Goal: Transaction & Acquisition: Purchase product/service

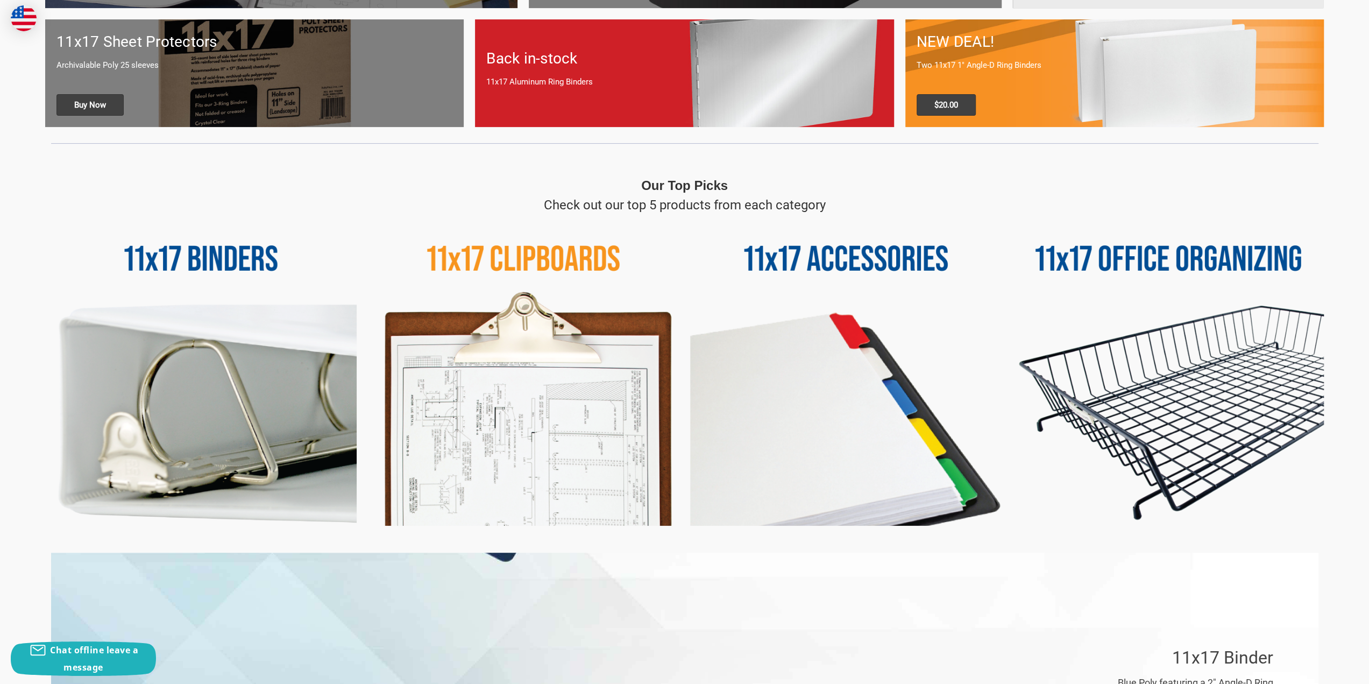
scroll to position [538, 0]
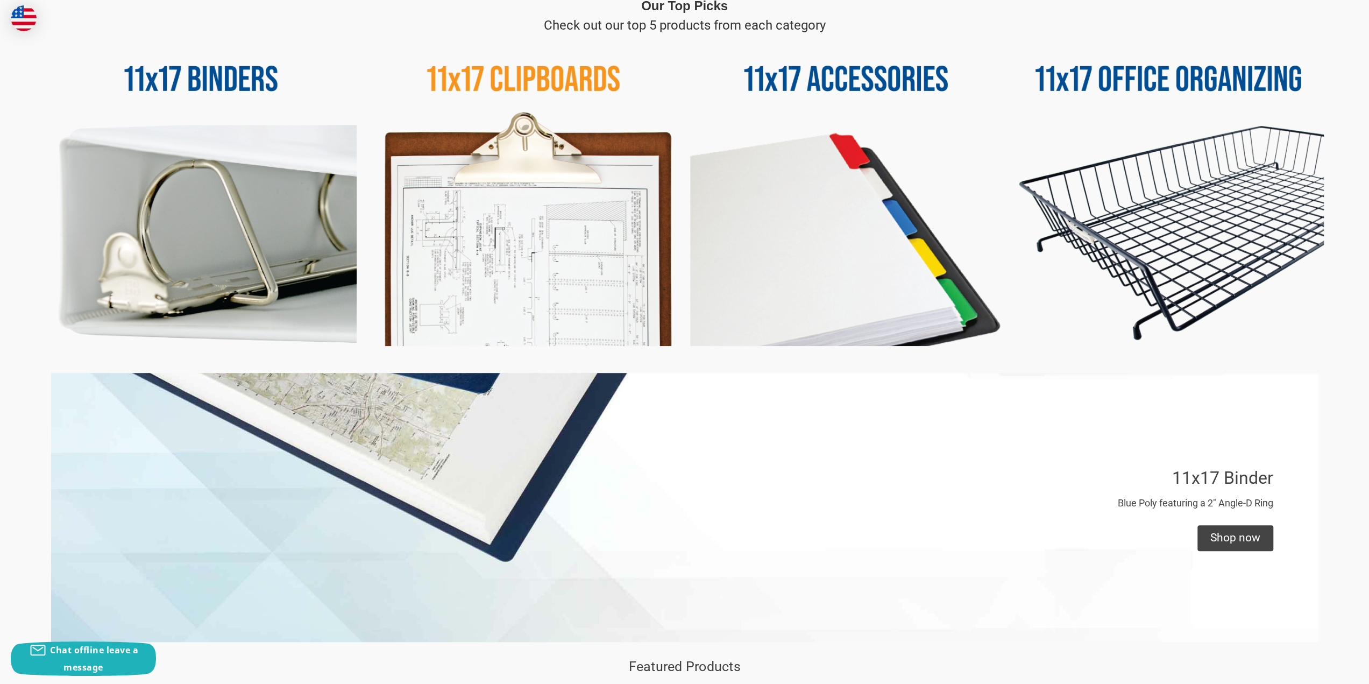
click at [298, 244] on img at bounding box center [200, 190] width 311 height 311
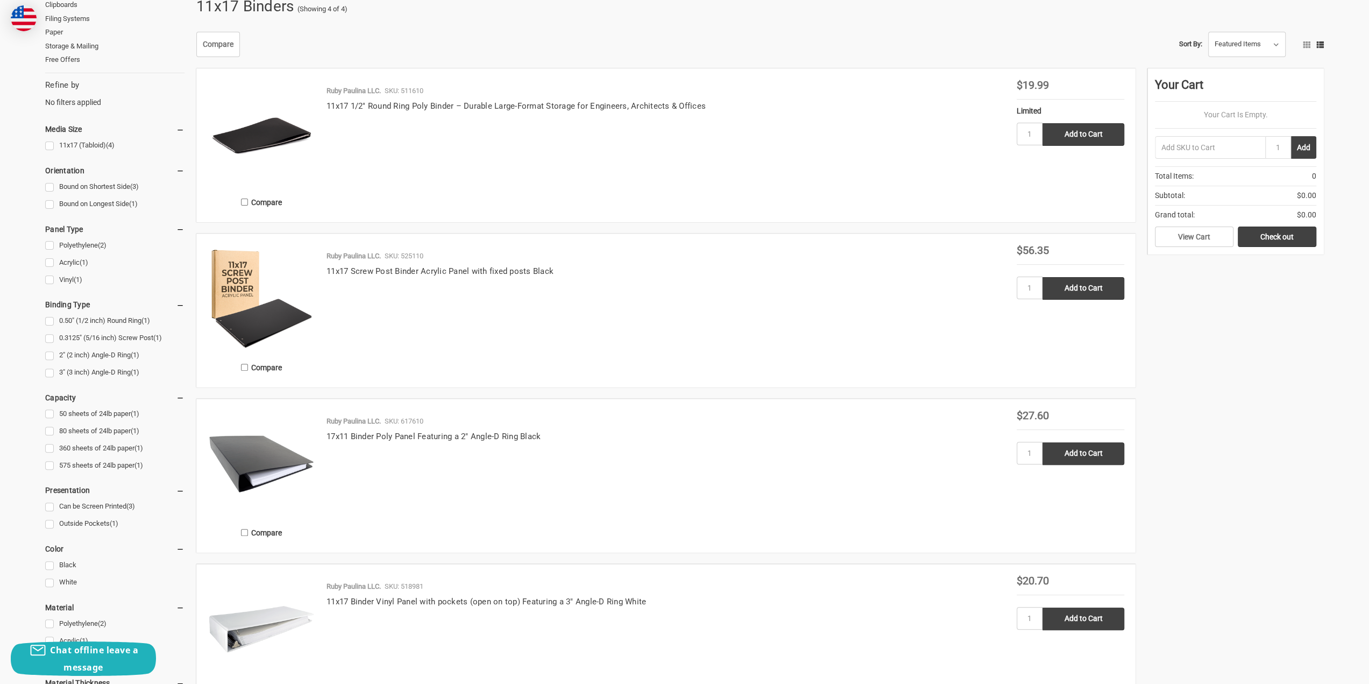
scroll to position [89, 0]
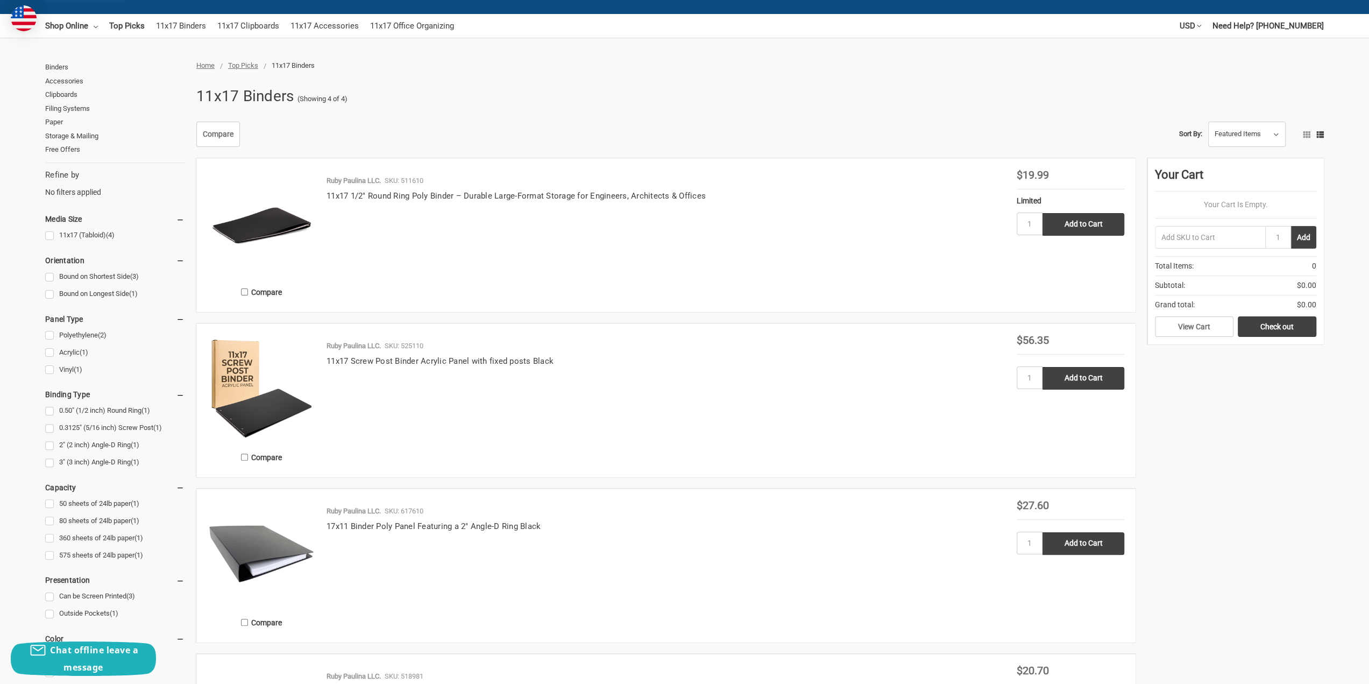
click at [301, 230] on img at bounding box center [262, 223] width 108 height 108
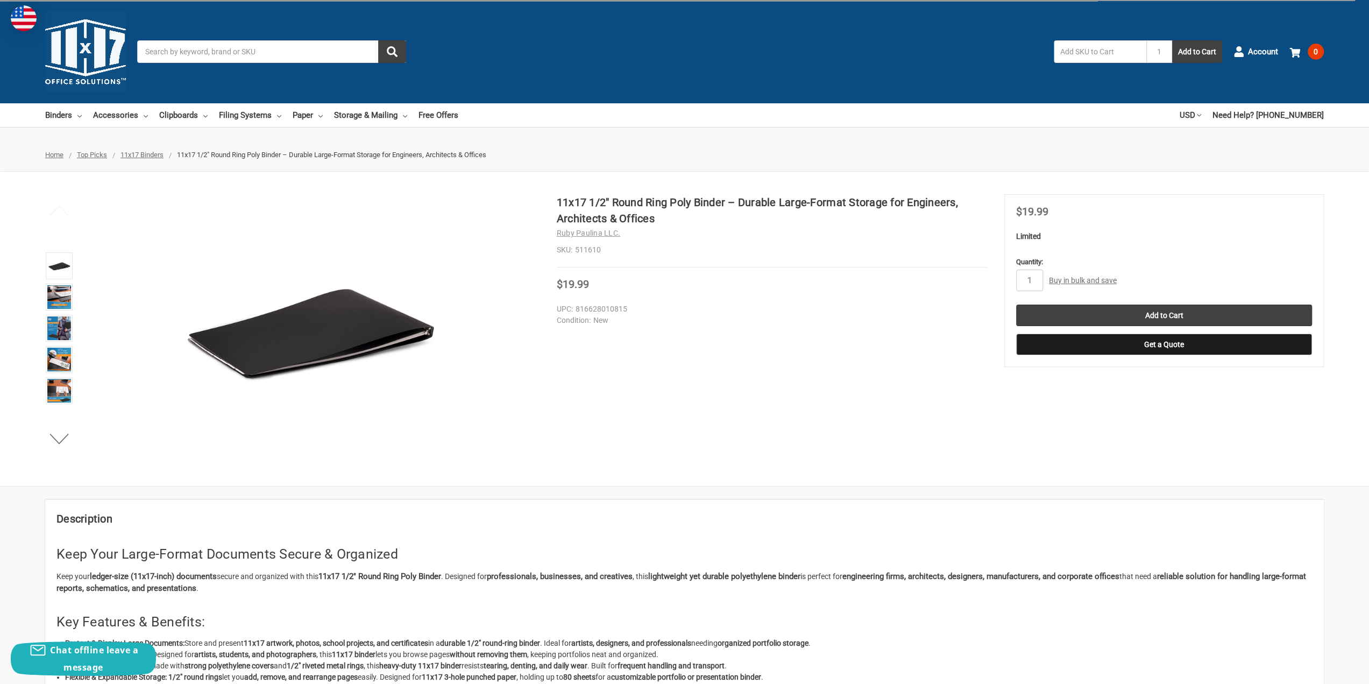
click at [60, 255] on img at bounding box center [59, 266] width 24 height 24
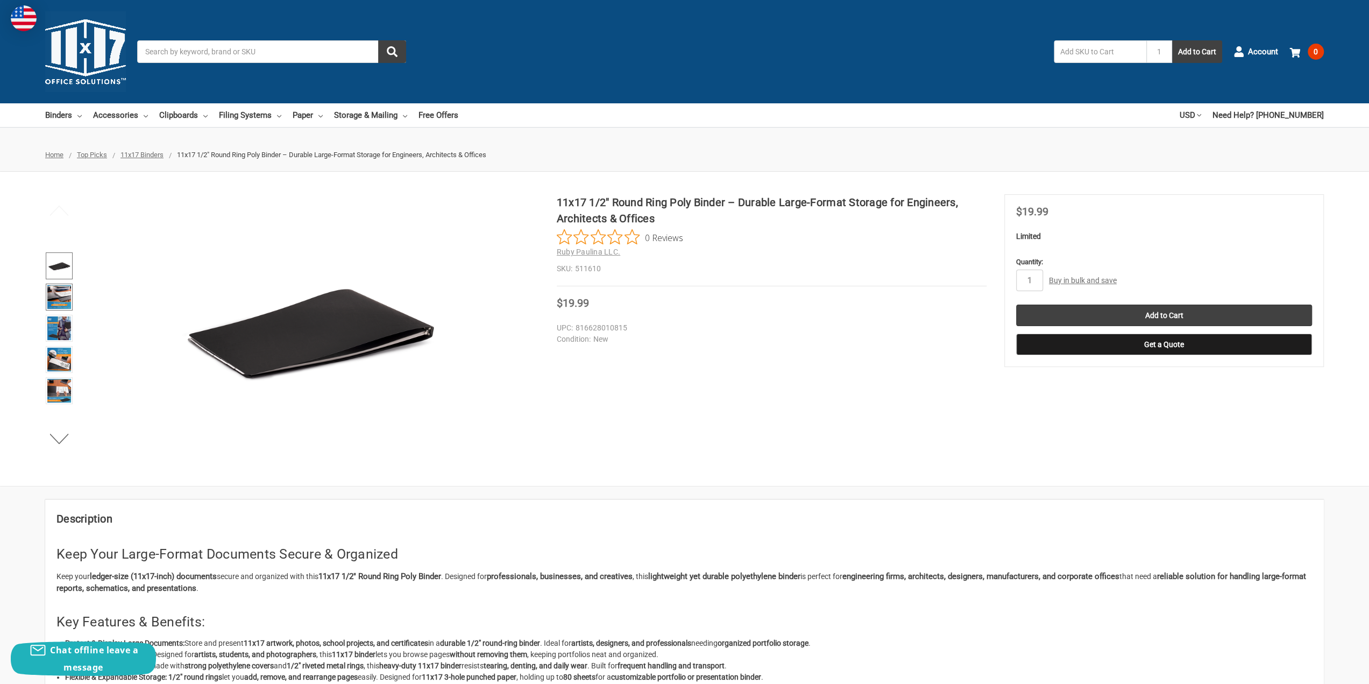
click at [58, 294] on img at bounding box center [59, 297] width 24 height 24
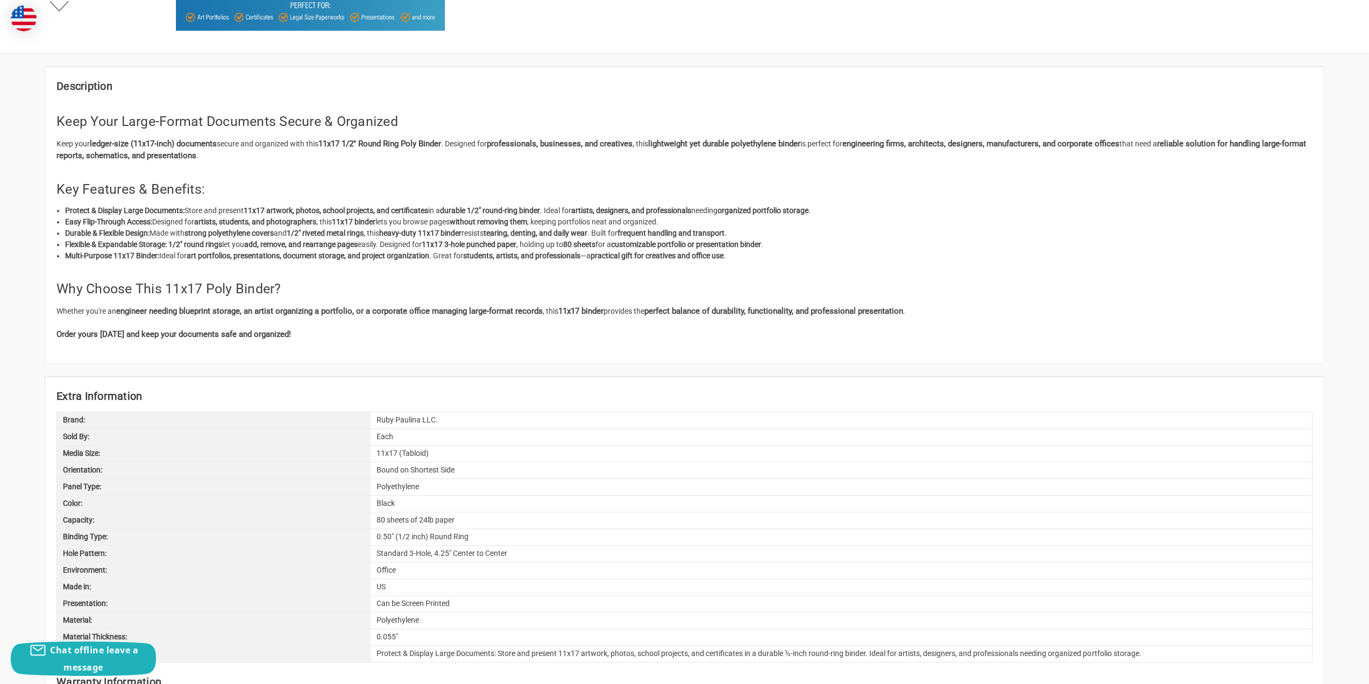
scroll to position [448, 0]
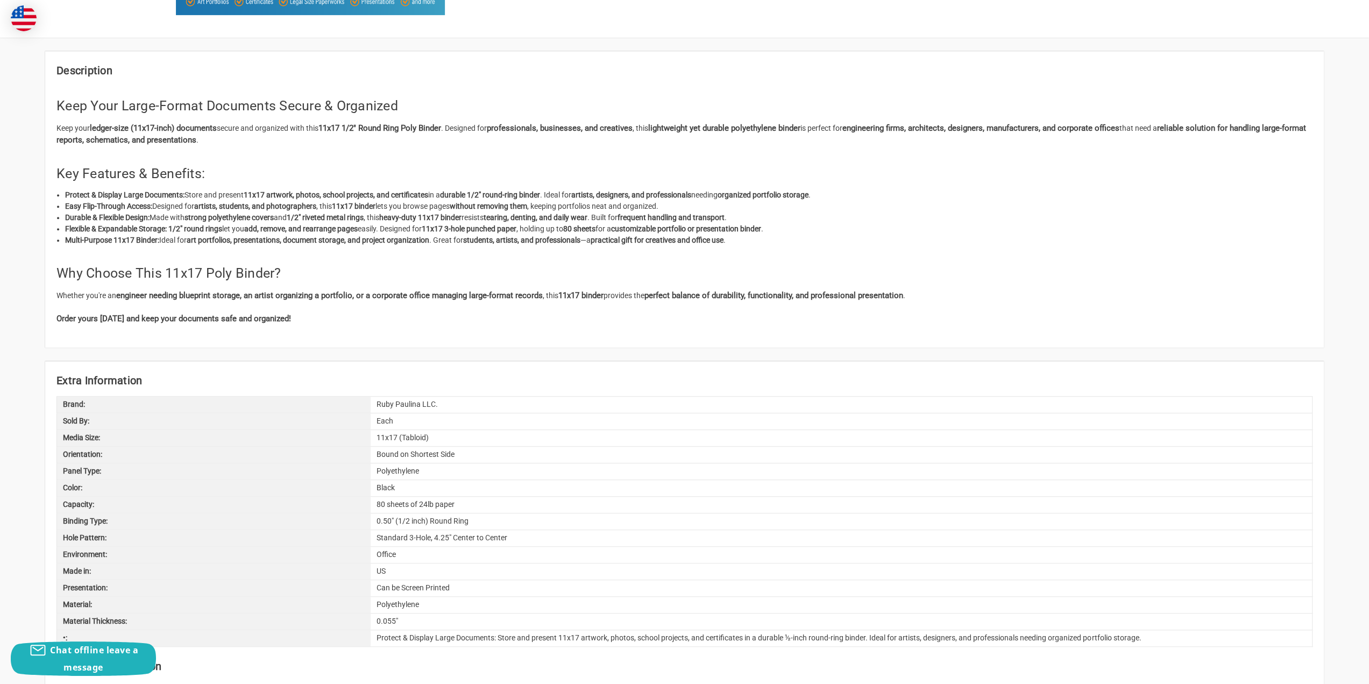
click at [403, 501] on div "80 sheets of 24lb paper" at bounding box center [841, 504] width 941 height 16
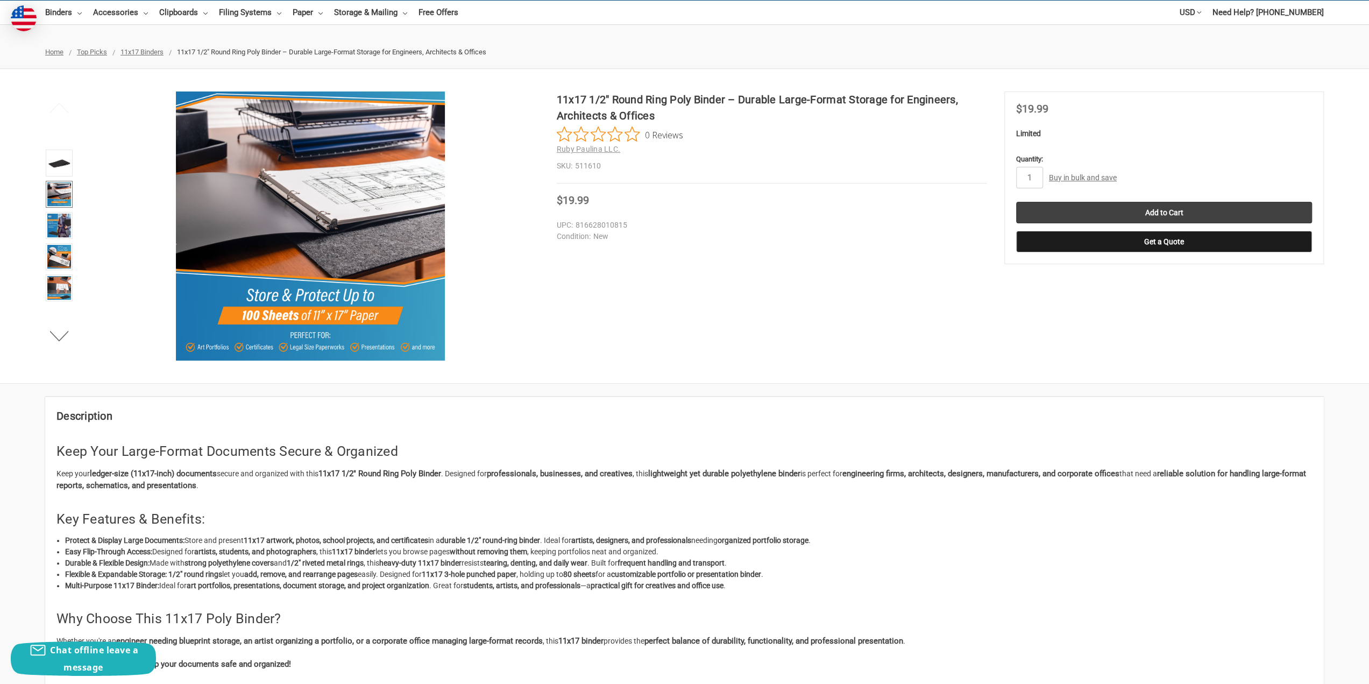
scroll to position [0, 0]
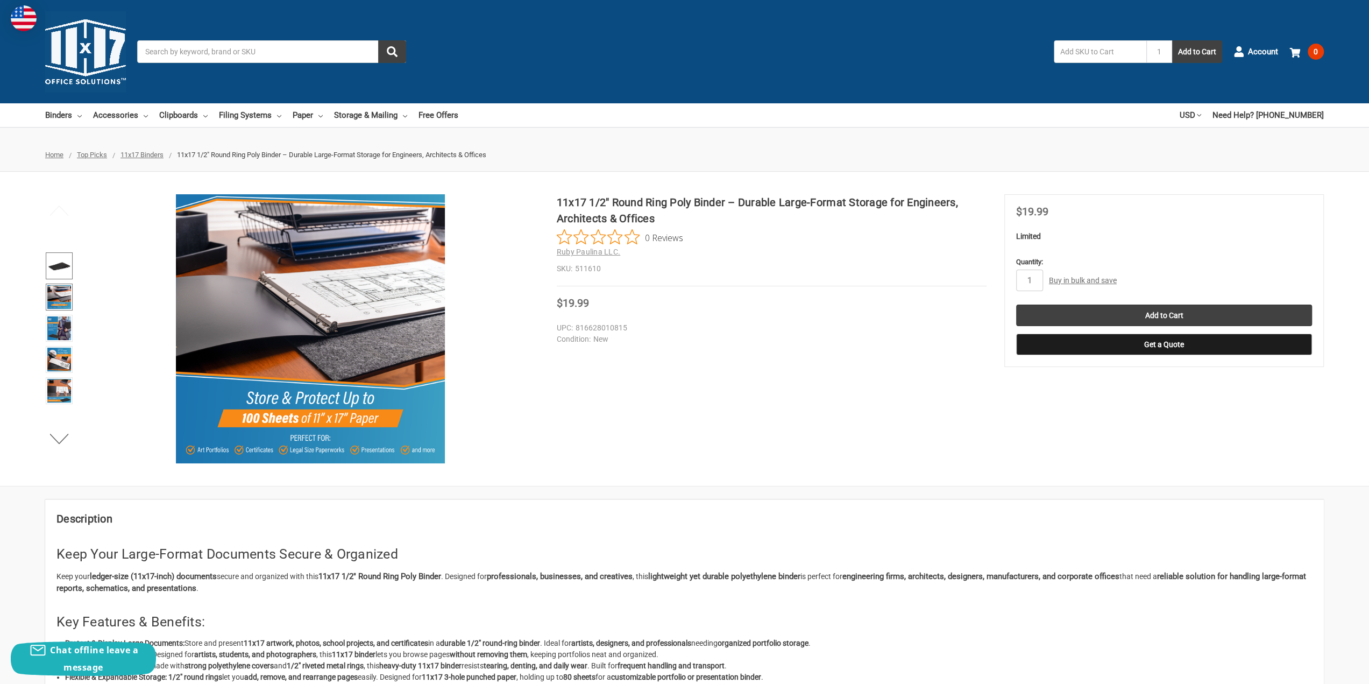
click at [59, 261] on img at bounding box center [59, 266] width 24 height 24
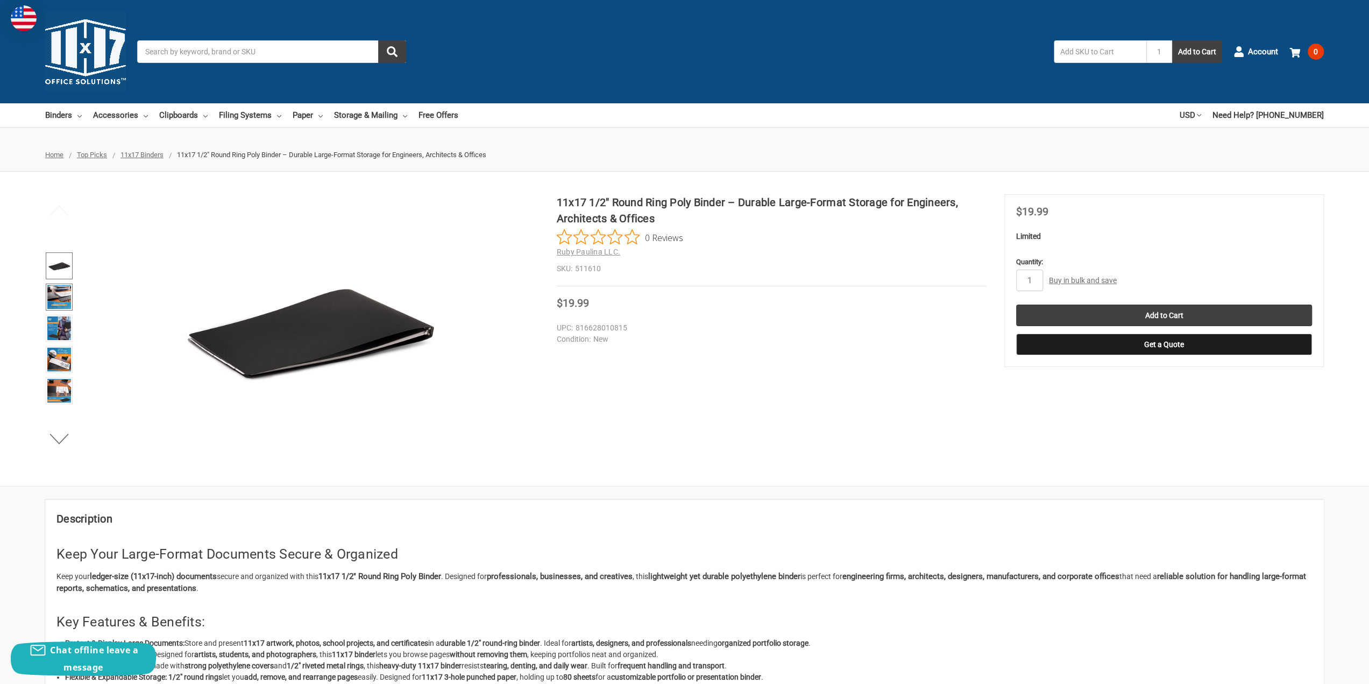
click at [59, 289] on img at bounding box center [59, 297] width 24 height 24
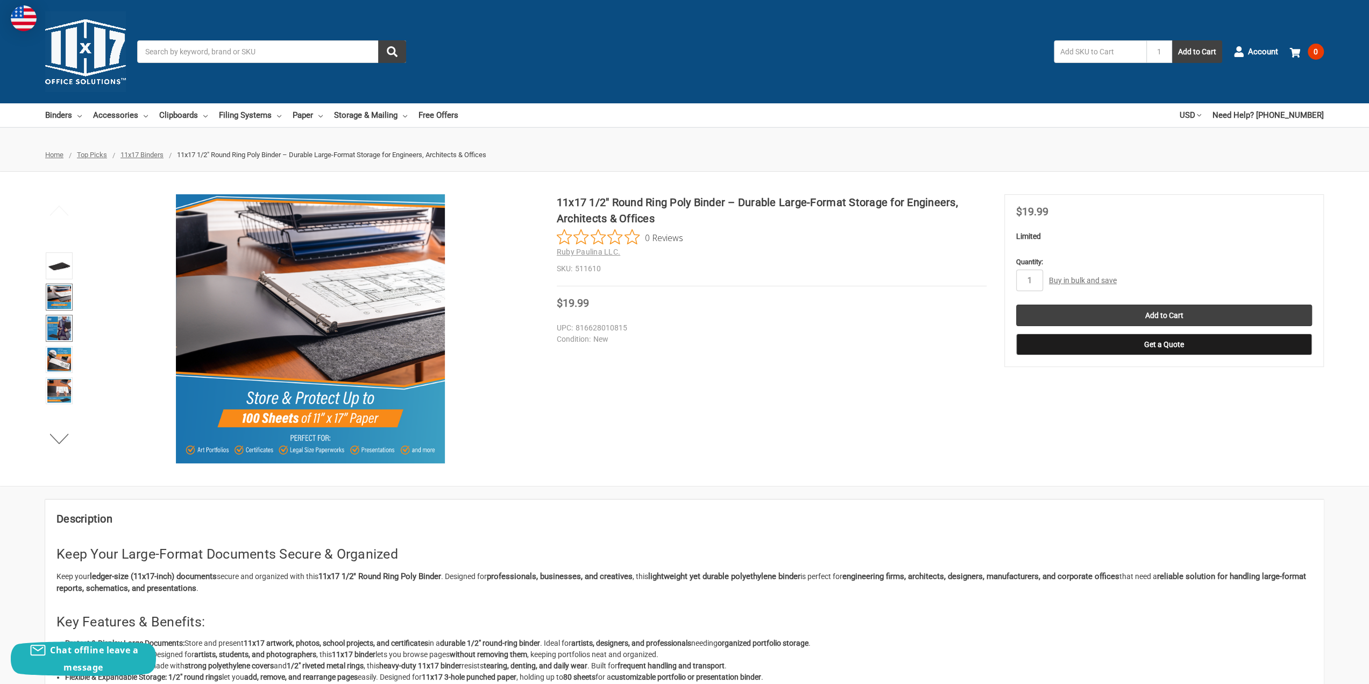
click at [58, 330] on img at bounding box center [59, 328] width 24 height 24
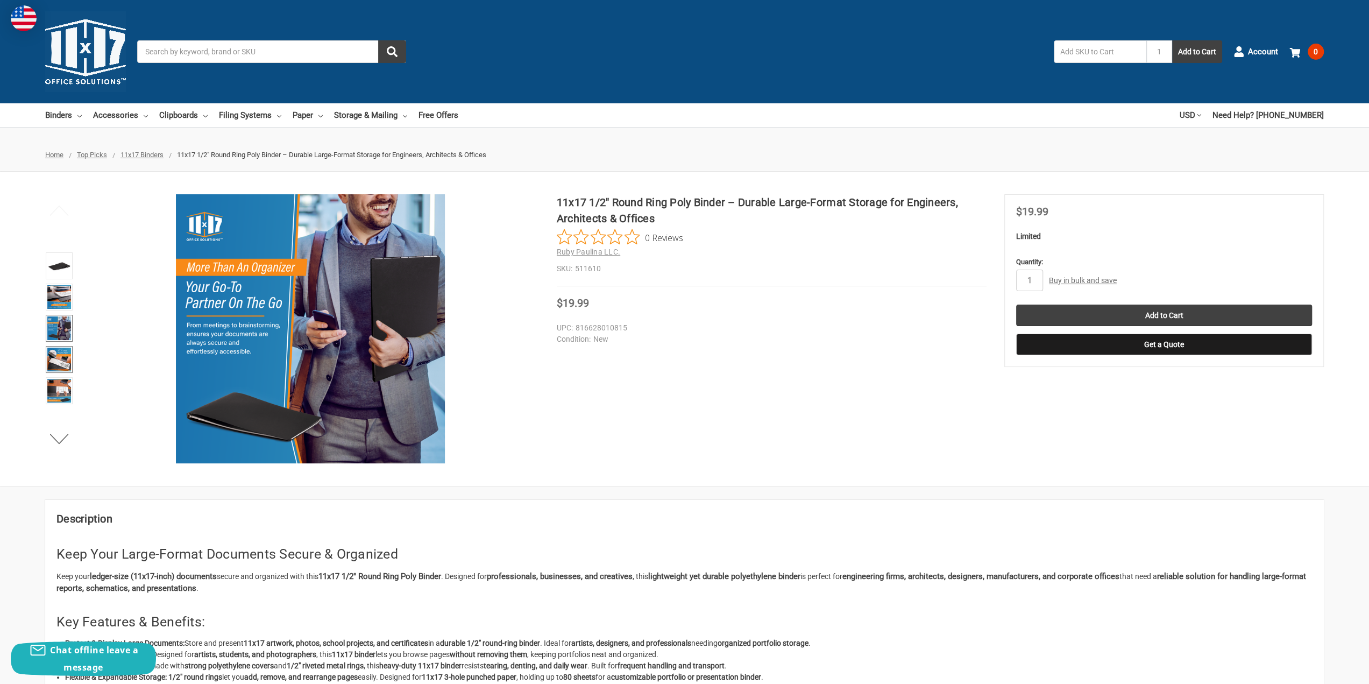
click at [59, 367] on img at bounding box center [59, 359] width 24 height 24
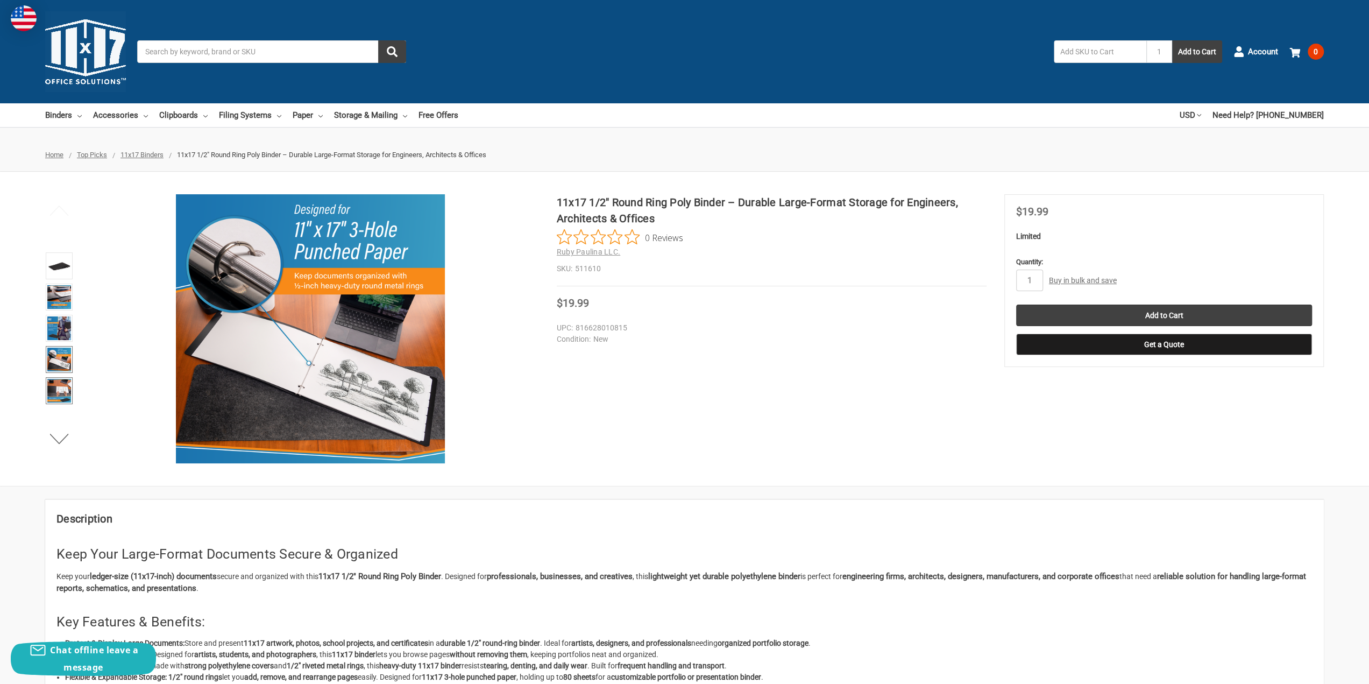
click at [59, 381] on img at bounding box center [59, 391] width 24 height 24
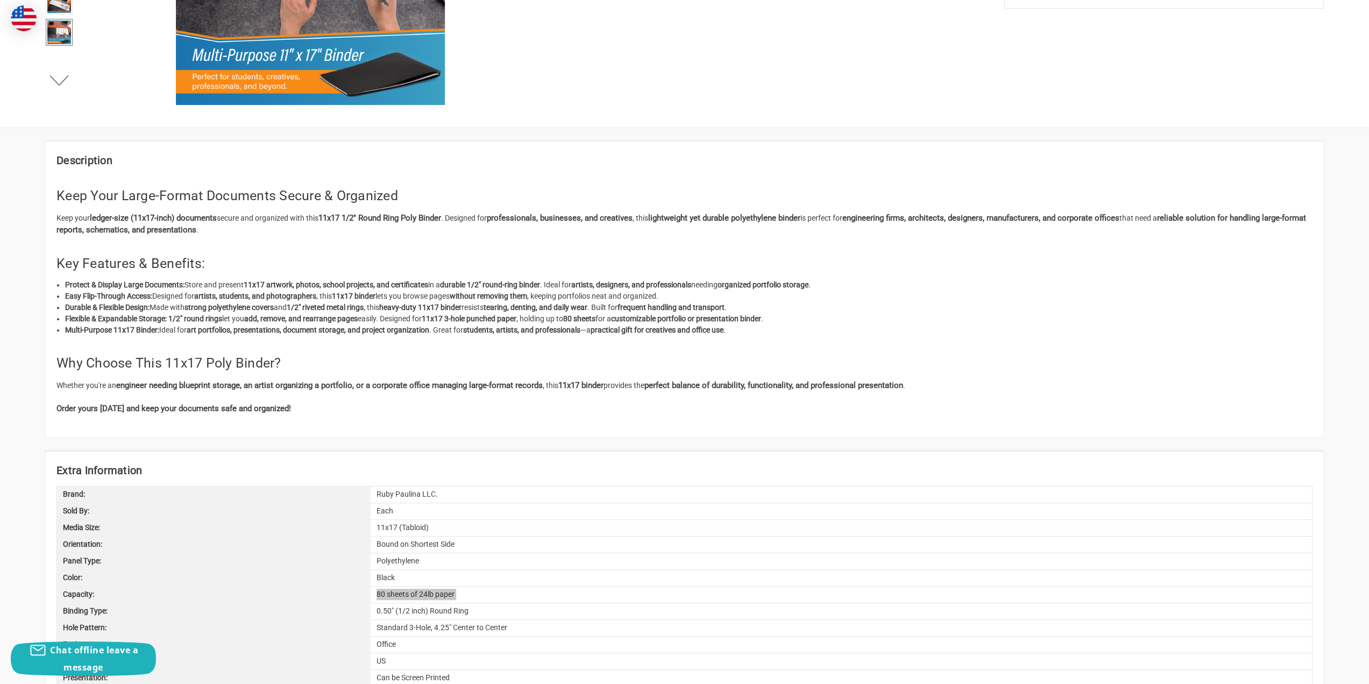
scroll to position [627, 0]
